Goal: Navigation & Orientation: Find specific page/section

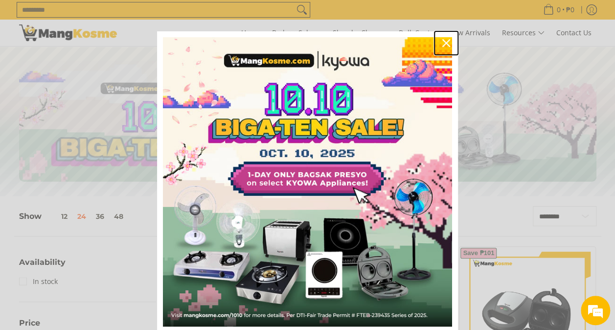
click at [442, 37] on div "Close" at bounding box center [446, 43] width 16 height 16
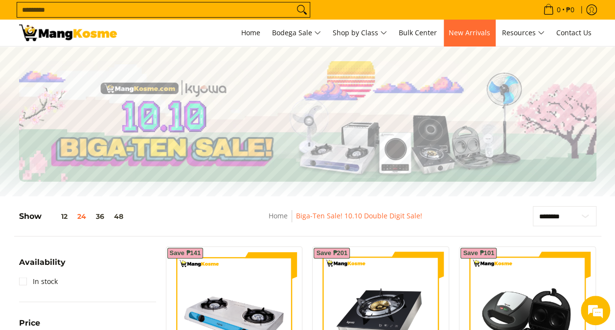
click at [487, 37] on link "New Arrivals" at bounding box center [469, 33] width 51 height 26
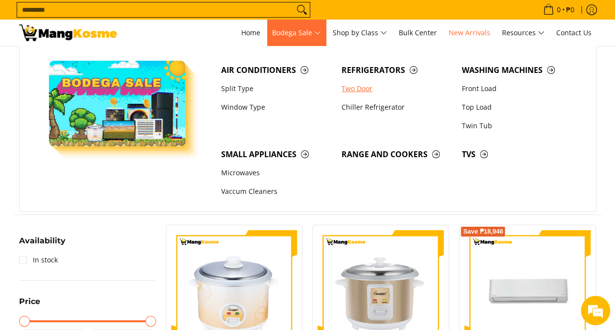
click at [349, 87] on link "Two Door" at bounding box center [396, 88] width 120 height 19
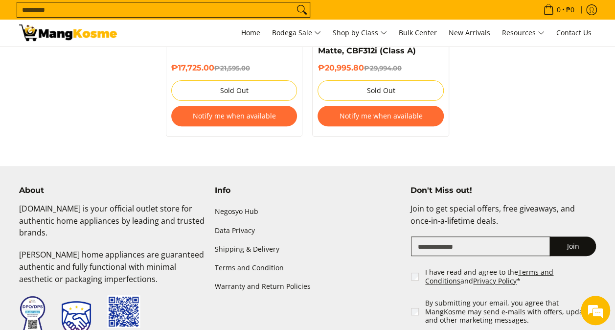
scroll to position [1907, 0]
